Goal: Information Seeking & Learning: Compare options

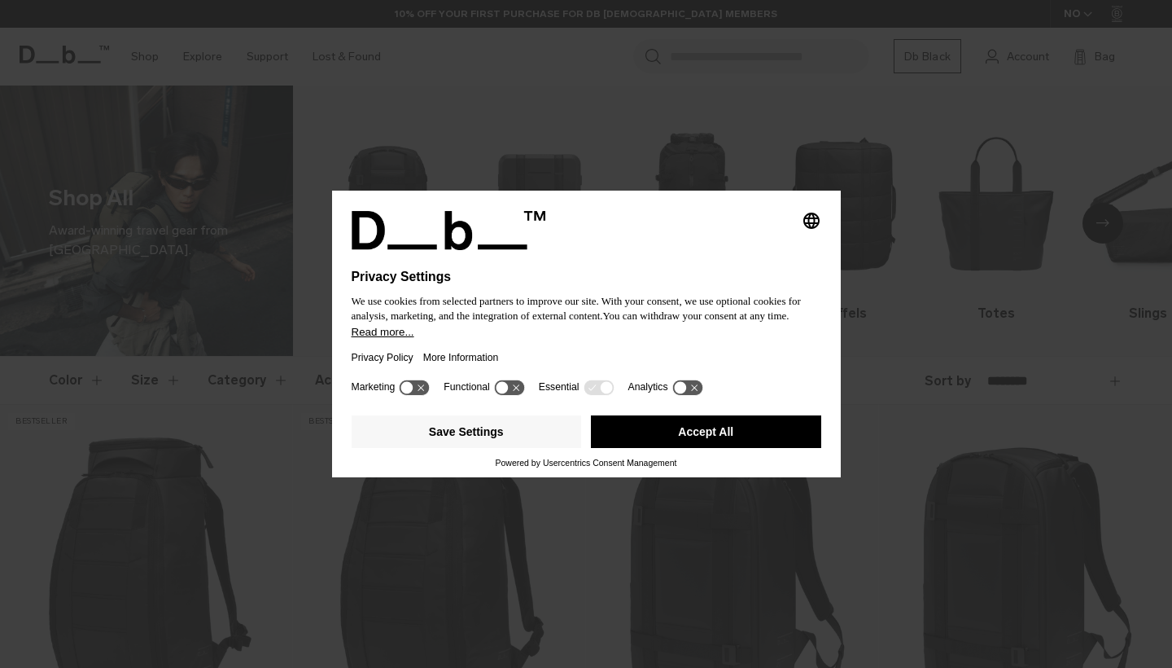
click at [673, 431] on button "Accept All" at bounding box center [706, 431] width 230 height 33
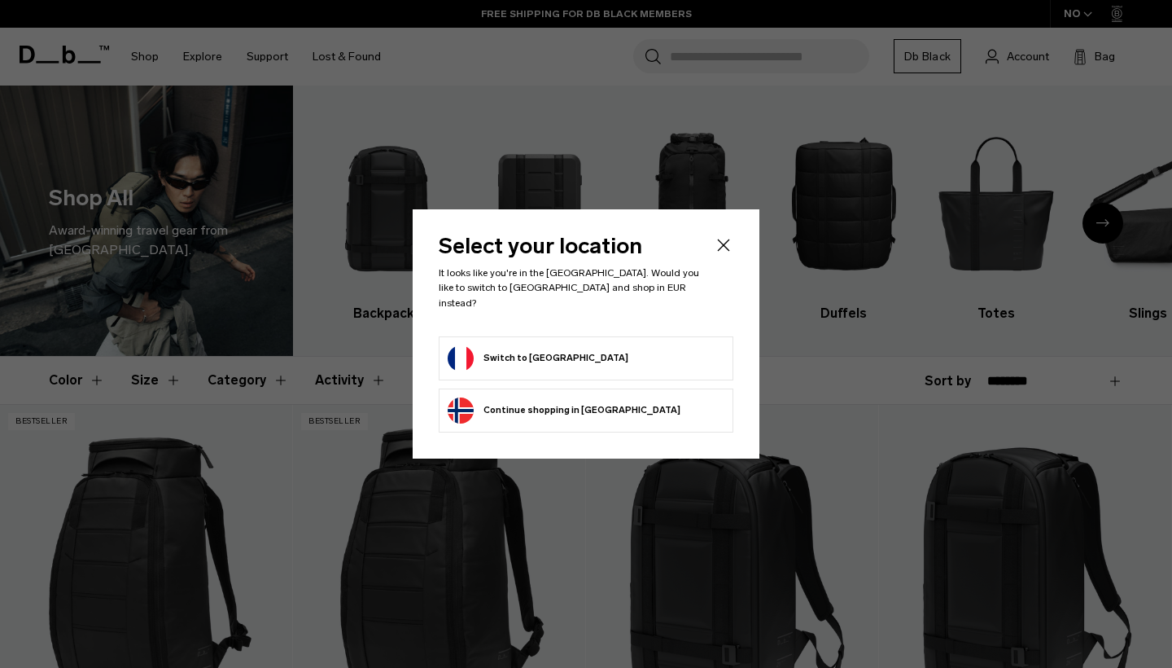
click at [506, 345] on button "Switch to France" at bounding box center [538, 358] width 181 height 26
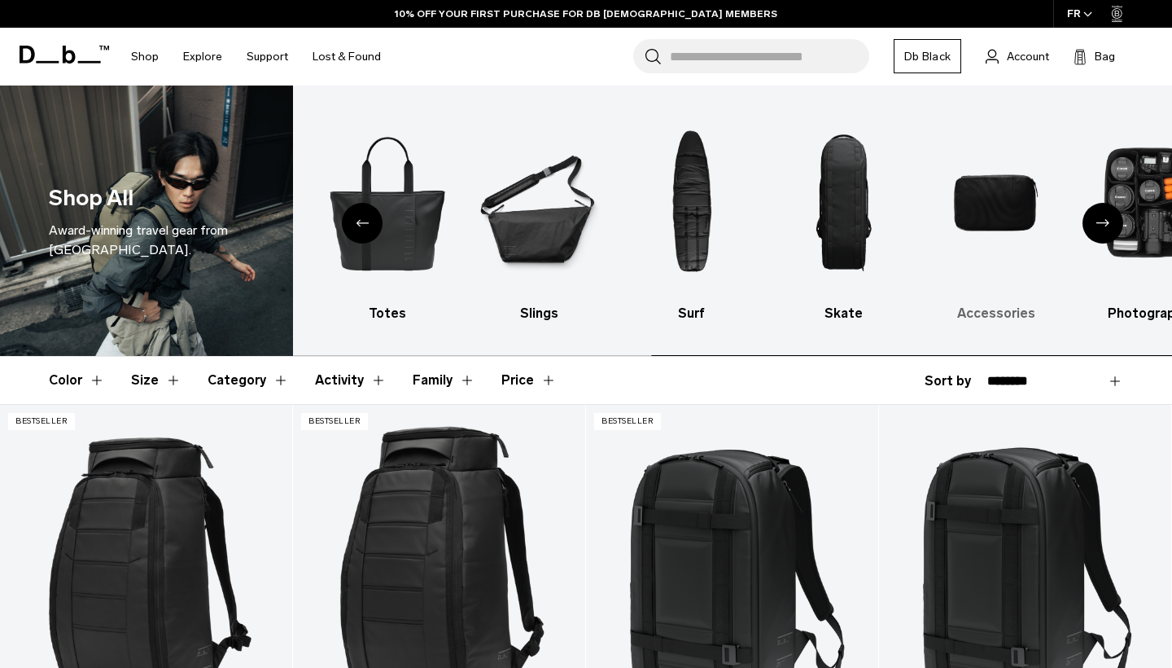
click at [986, 198] on img "9 / 10" at bounding box center [997, 203] width 124 height 186
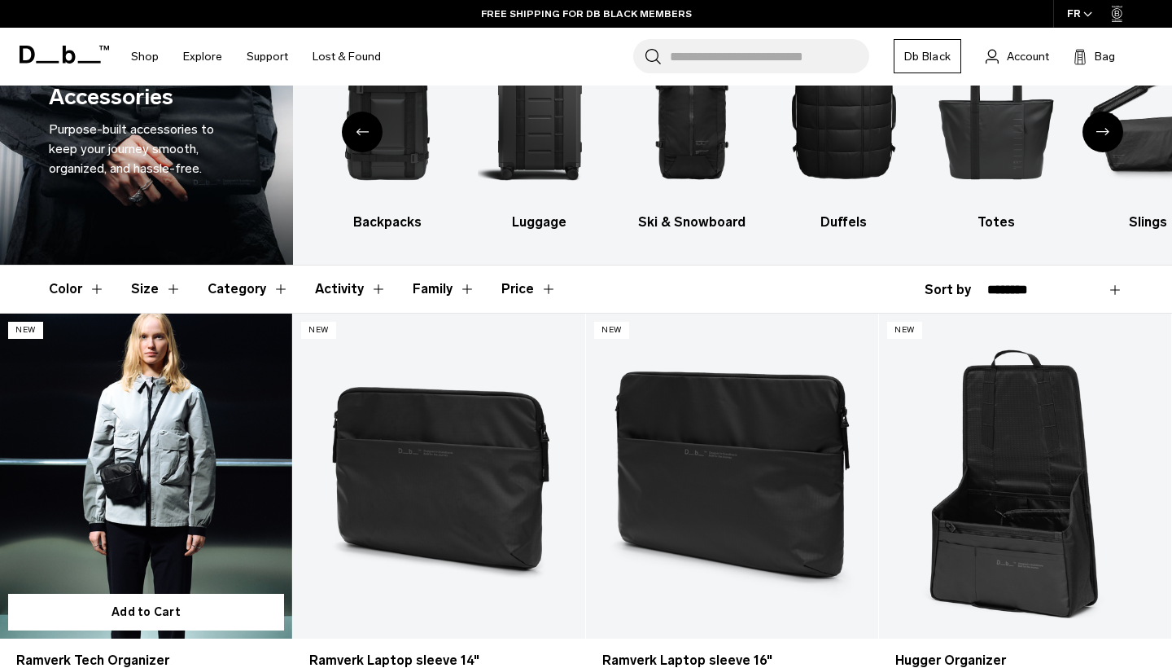
scroll to position [162, 0]
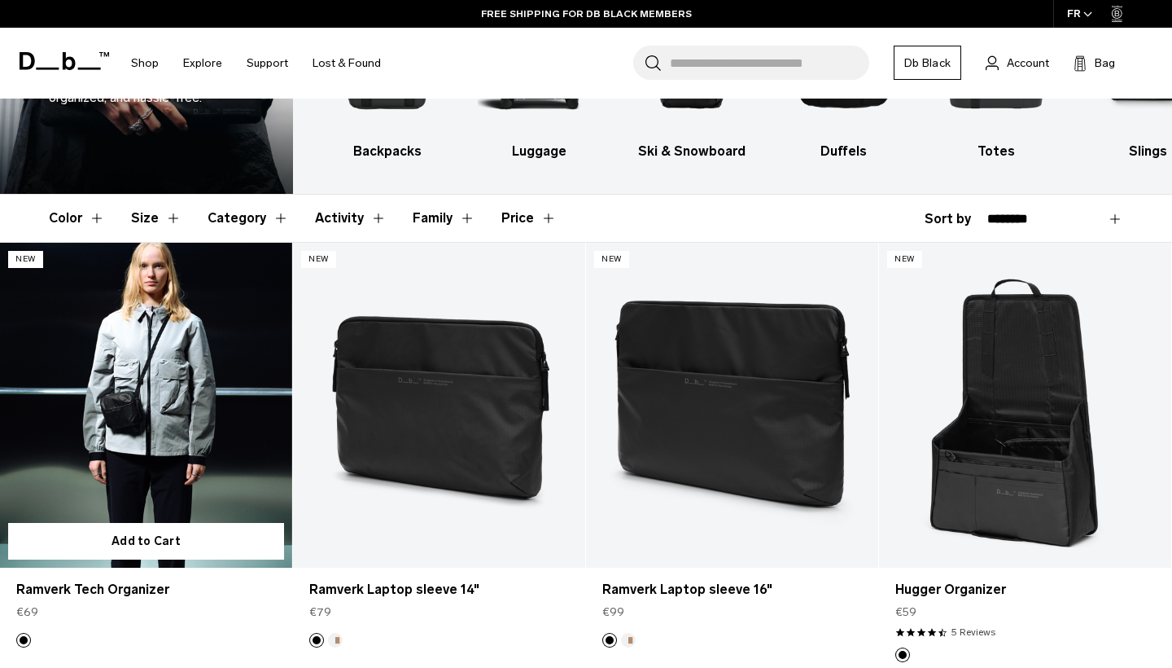
click at [188, 427] on link "Ramverk Tech Organizer" at bounding box center [146, 405] width 292 height 325
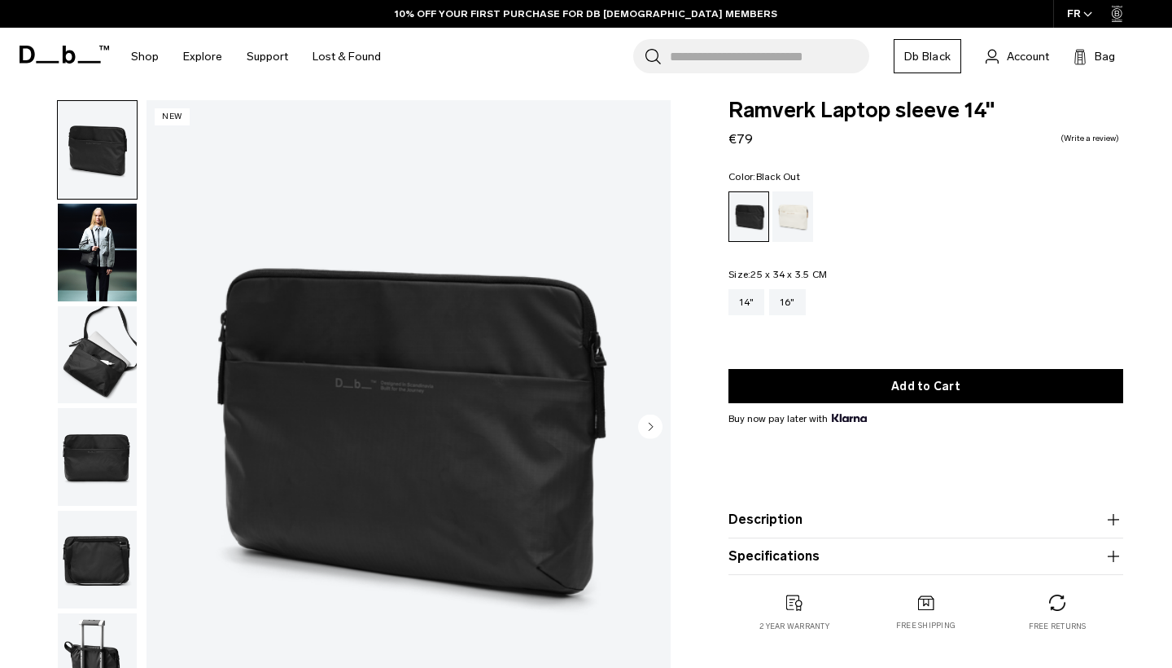
click at [68, 242] on img "button" at bounding box center [97, 253] width 79 height 98
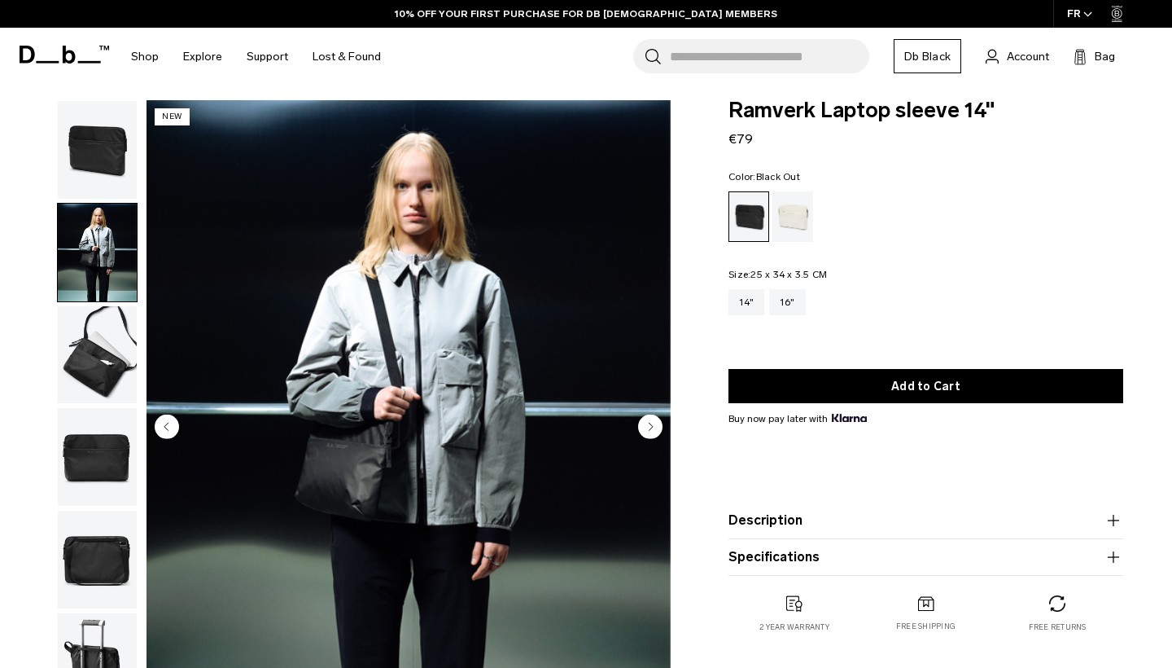
click at [86, 335] on img "button" at bounding box center [97, 355] width 79 height 98
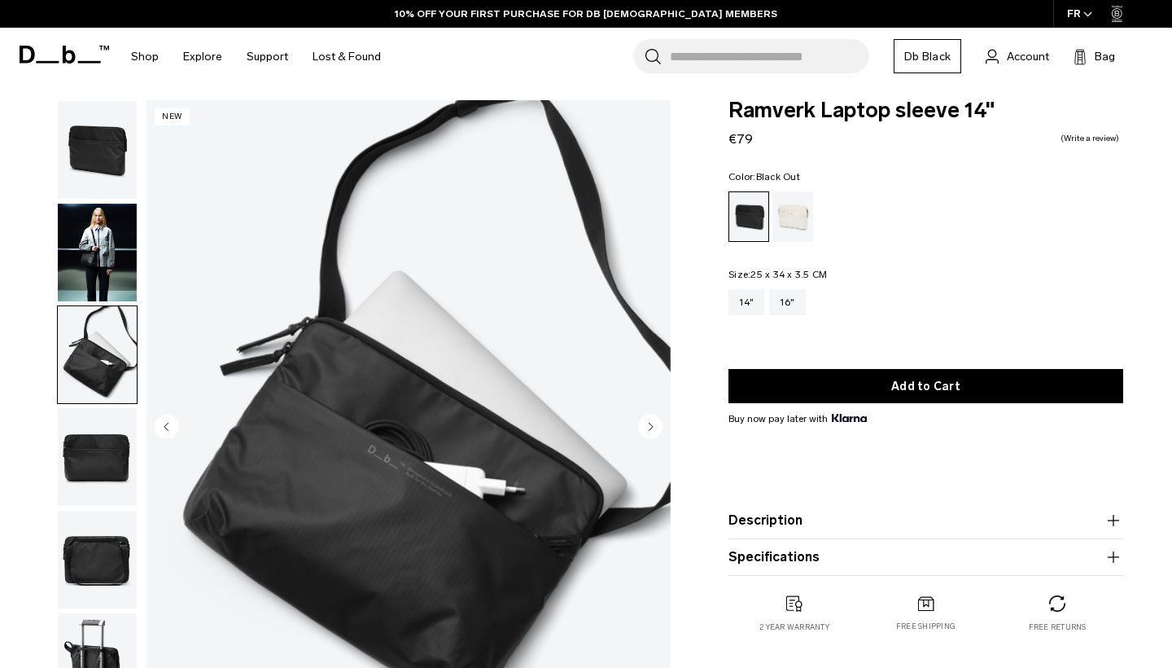
click at [102, 422] on img "button" at bounding box center [97, 457] width 79 height 98
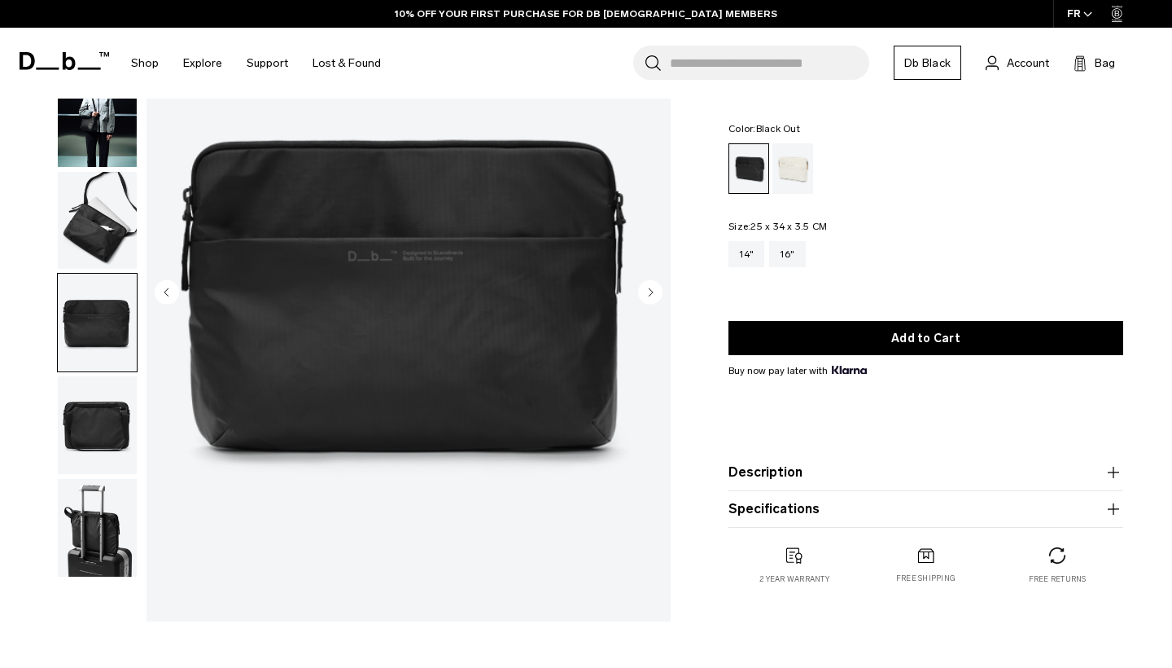
scroll to position [147, 0]
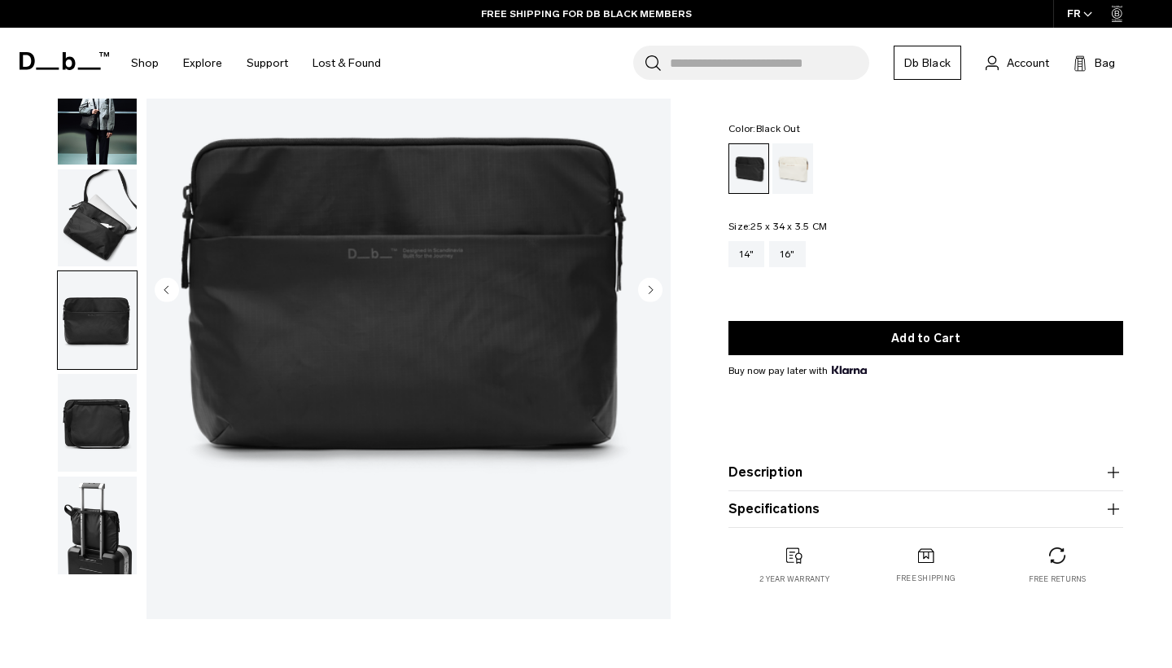
click at [102, 422] on img "button" at bounding box center [97, 423] width 79 height 98
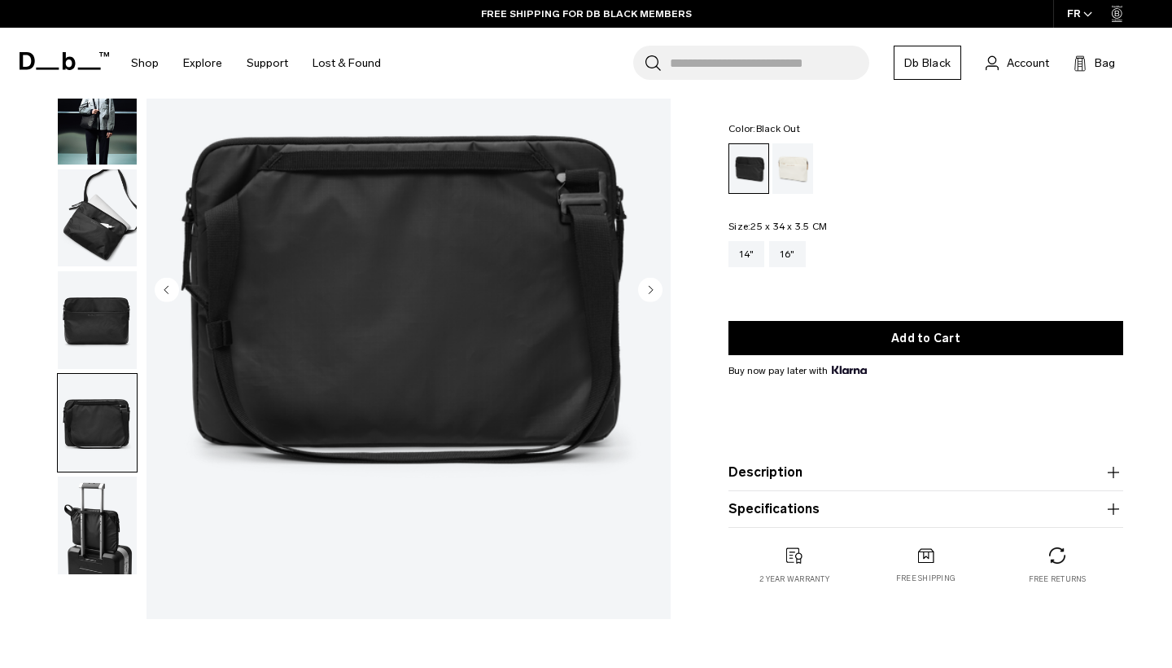
click at [98, 149] on img "button" at bounding box center [97, 116] width 79 height 98
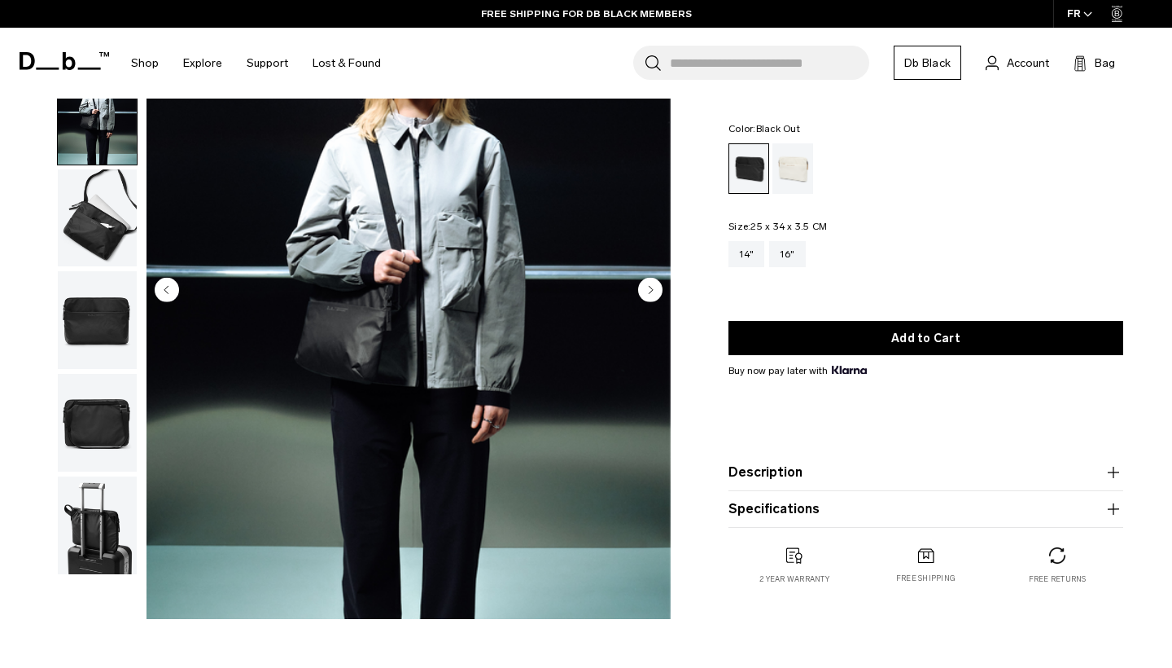
click at [98, 240] on img "button" at bounding box center [97, 218] width 79 height 98
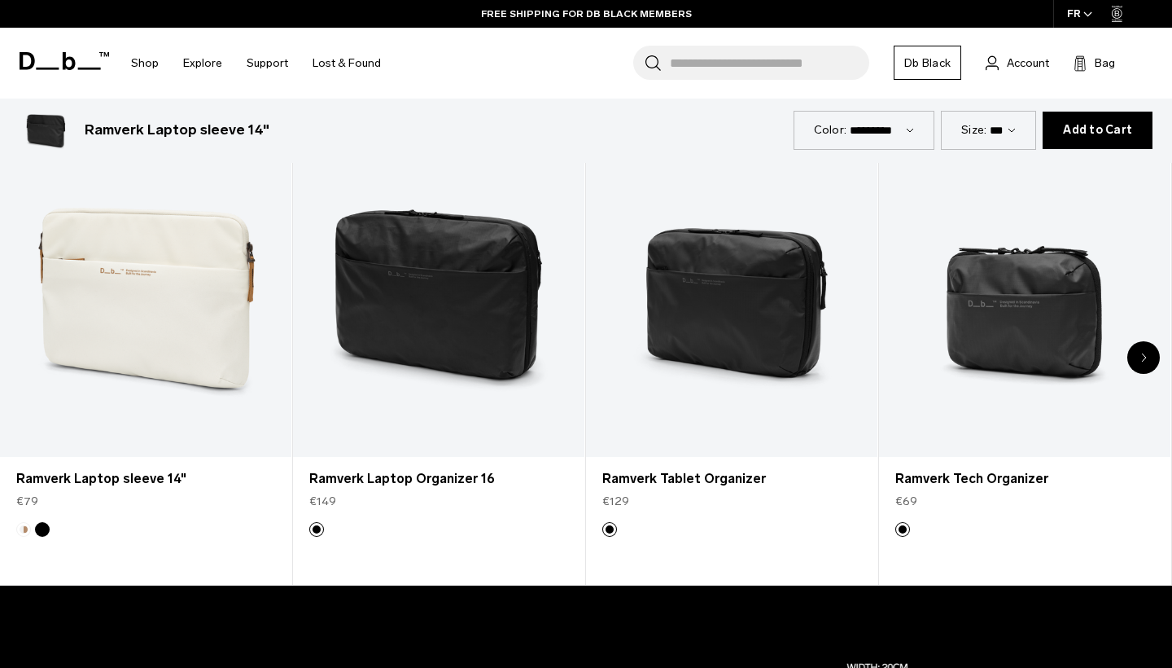
scroll to position [777, 0]
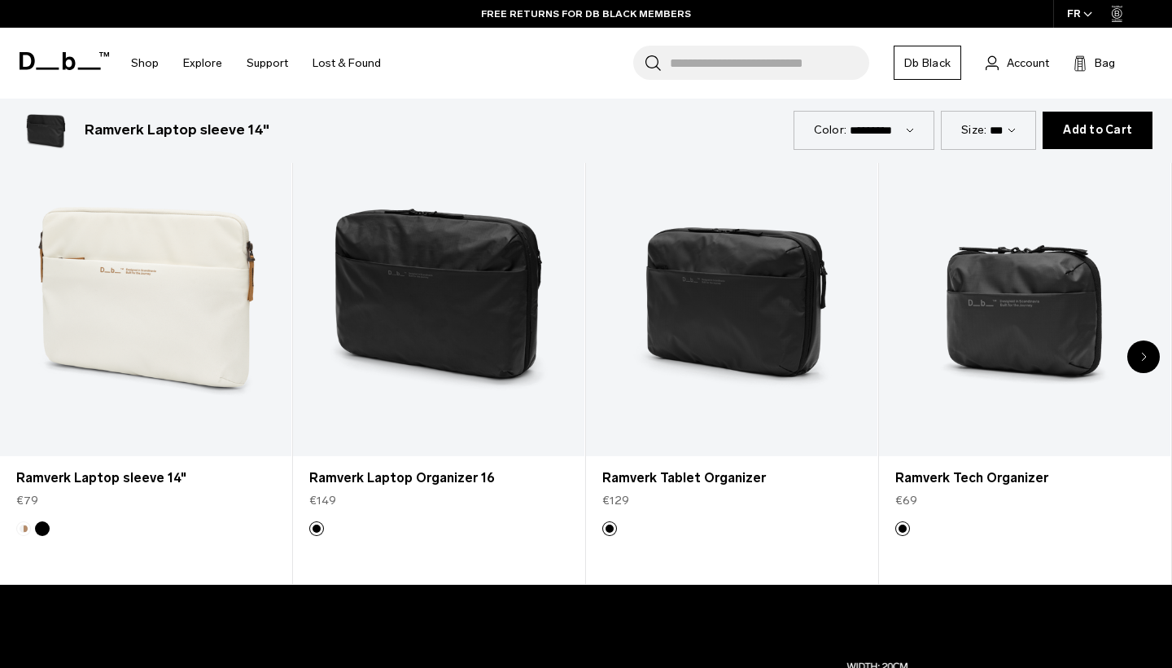
click at [1137, 357] on div "Next slide" at bounding box center [1144, 356] width 33 height 33
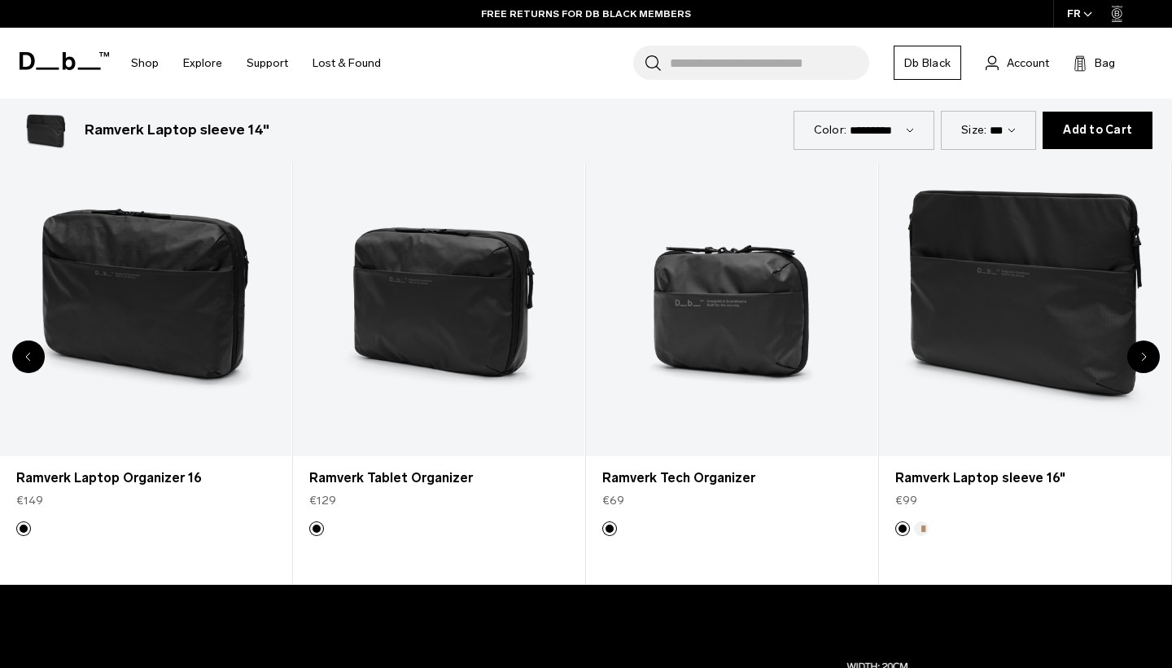
click at [1137, 357] on div "Next slide" at bounding box center [1144, 356] width 33 height 33
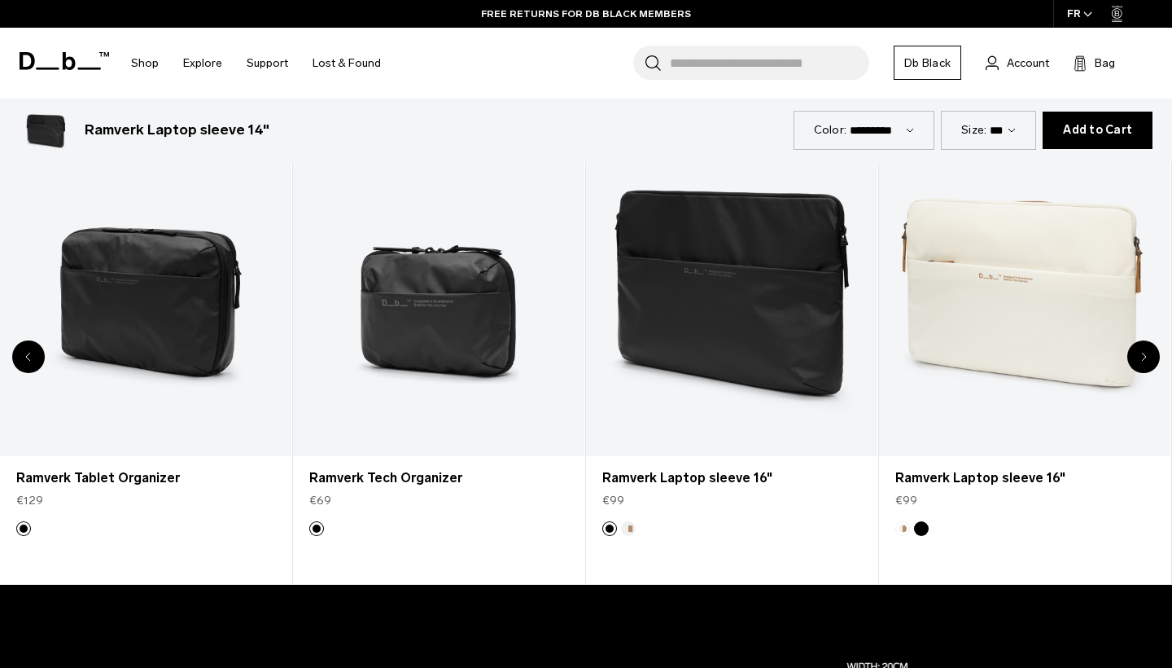
click at [1137, 357] on div "Next slide" at bounding box center [1144, 356] width 33 height 33
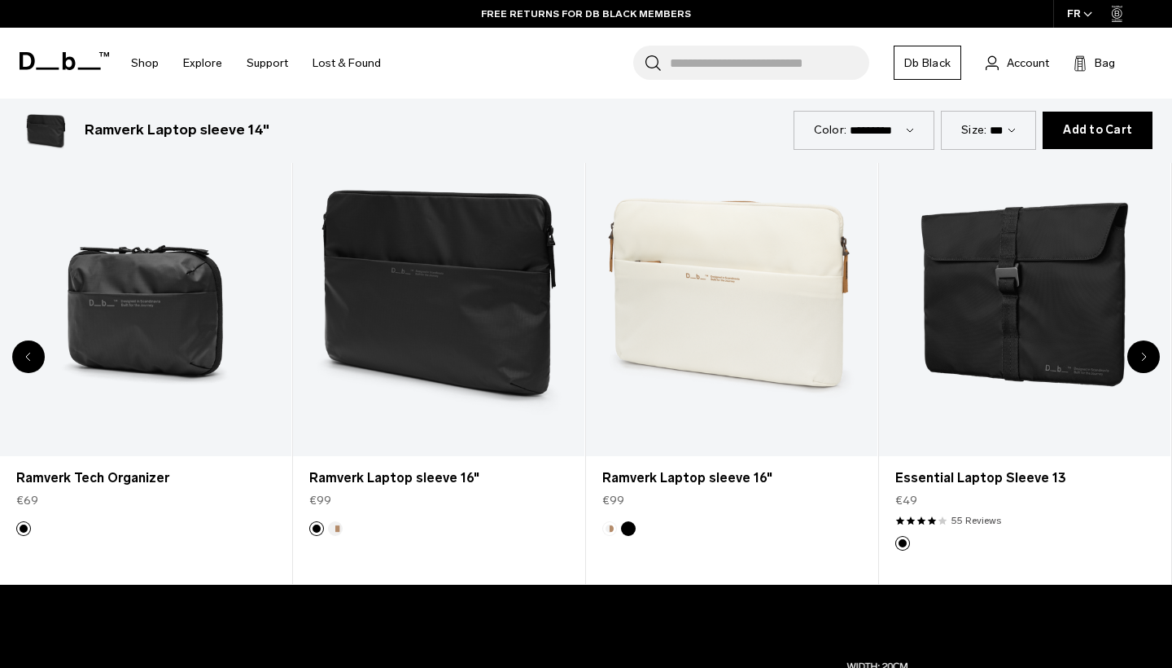
click at [1137, 357] on div "Next slide" at bounding box center [1144, 356] width 33 height 33
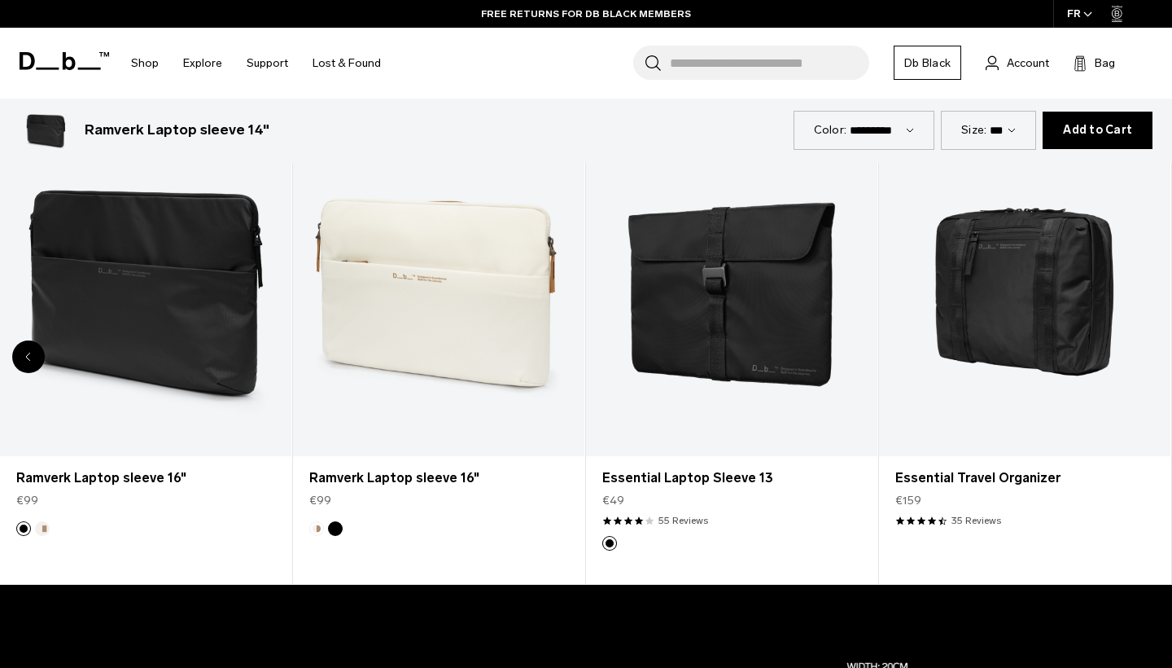
click at [1137, 357] on div "8 / 8" at bounding box center [1024, 295] width 291 height 324
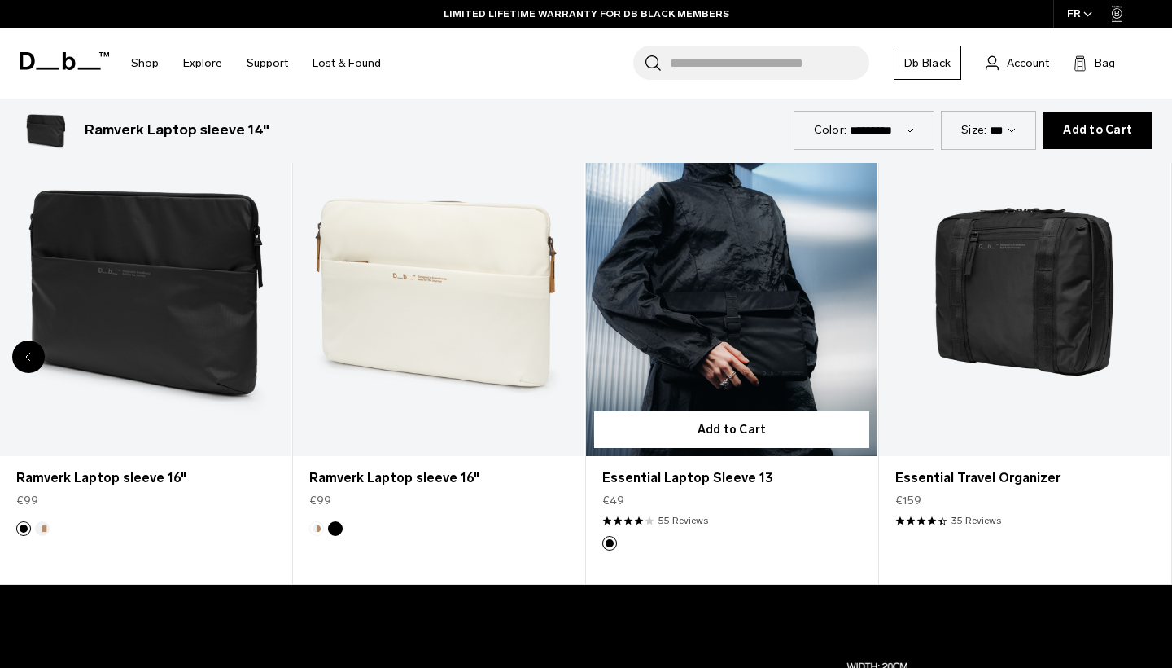
click at [716, 341] on link "Essential Laptop Sleeve 13" at bounding box center [731, 295] width 291 height 324
